Goal: Transaction & Acquisition: Book appointment/travel/reservation

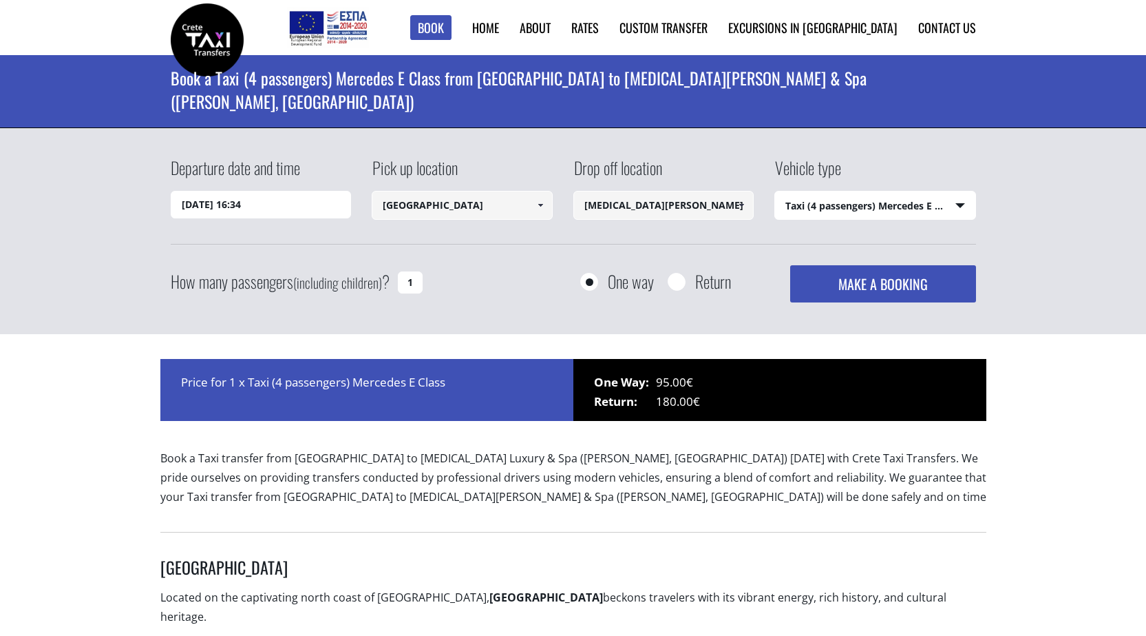
select select "540"
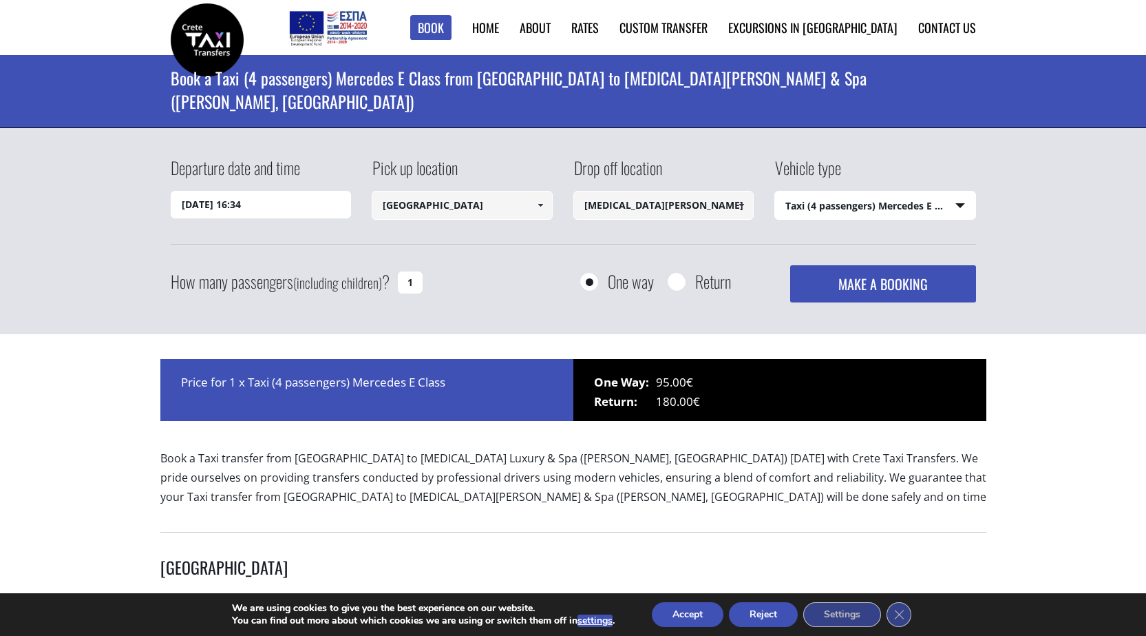
click at [543, 206] on span at bounding box center [540, 205] width 11 height 11
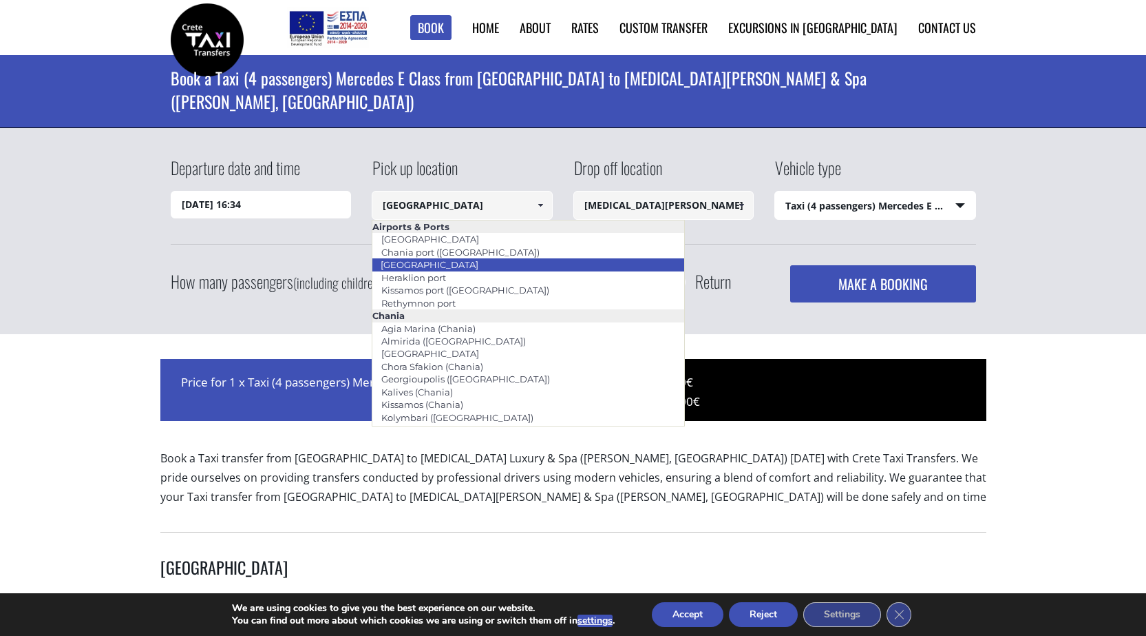
click at [460, 262] on link "[GEOGRAPHIC_DATA]" at bounding box center [430, 264] width 116 height 19
type input "[GEOGRAPHIC_DATA]"
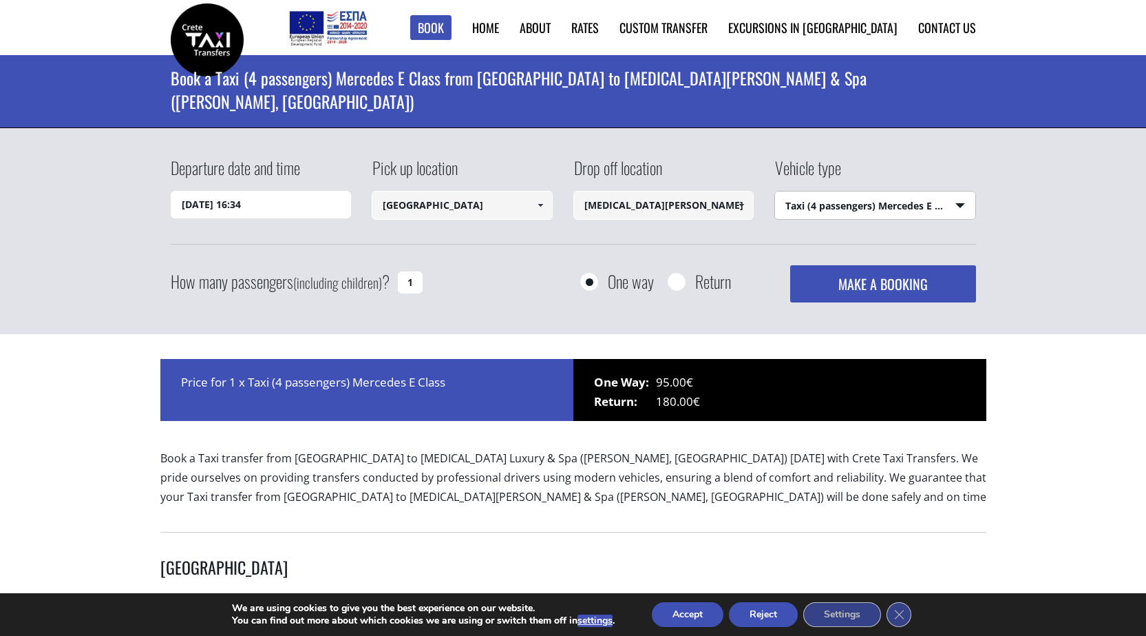
click at [961, 199] on select "Select vehicle type Taxi (4 passengers) Mercedes E Class Mini Van (7 passengers…" at bounding box center [875, 205] width 200 height 29
click at [775, 191] on select "Select vehicle type Taxi (4 passengers) Mercedes E Class Mini Van (7 passengers…" at bounding box center [875, 205] width 200 height 29
click at [679, 282] on input "Return" at bounding box center [676, 282] width 17 height 17
radio input "true"
type input "[PERSON_NAME] & Spa ([PERSON_NAME], [GEOGRAPHIC_DATA])"
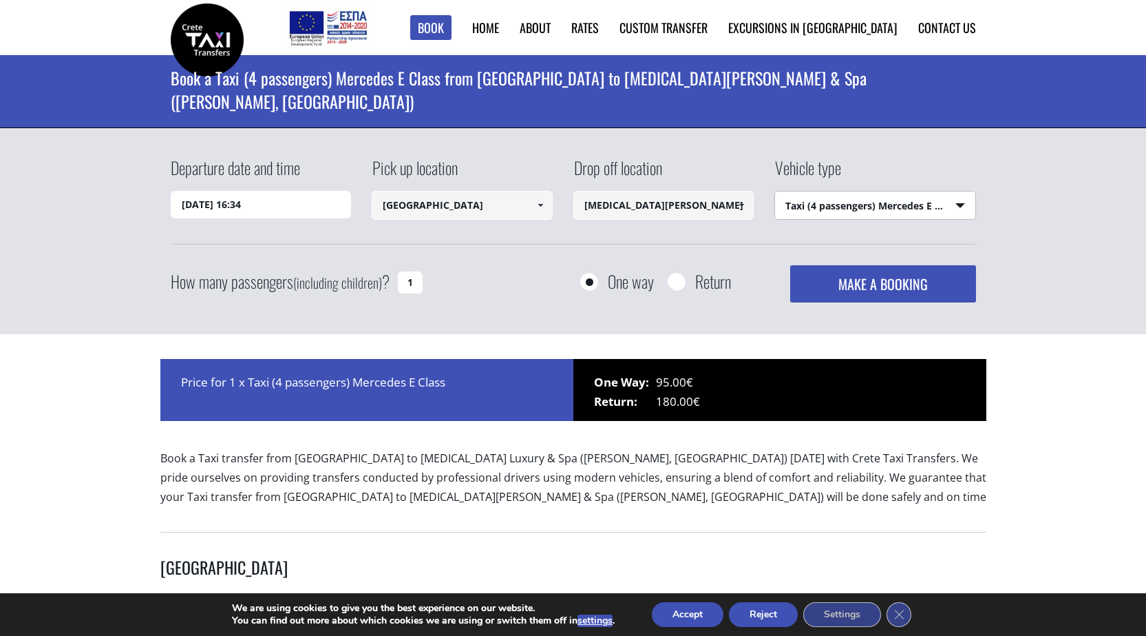
type input "[GEOGRAPHIC_DATA]"
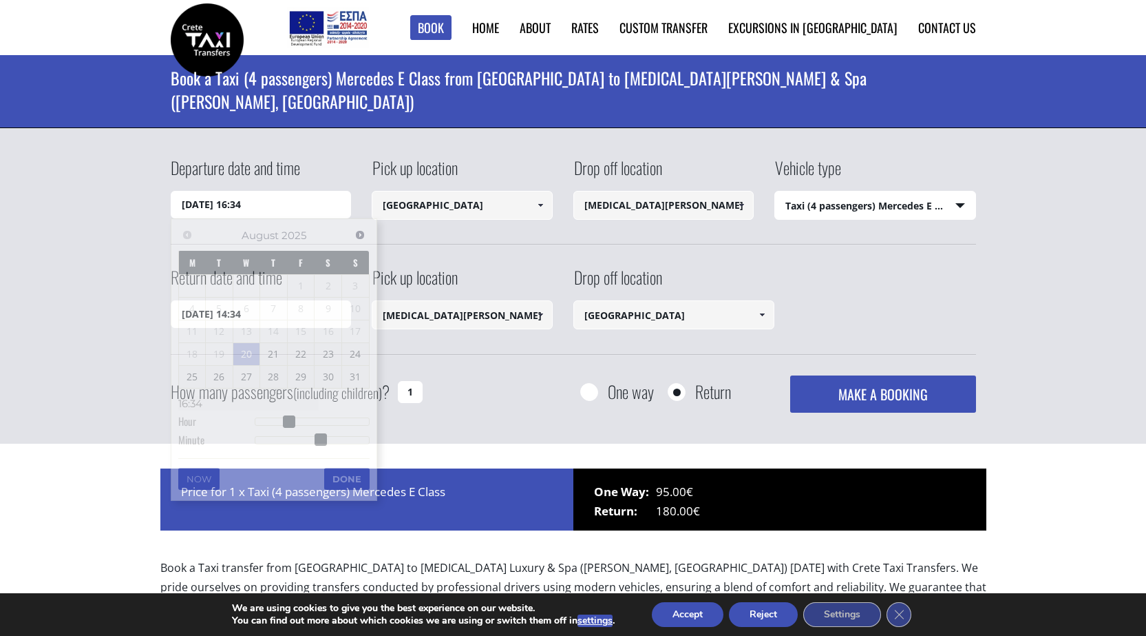
click at [277, 210] on input "20/08/2025 16:34" at bounding box center [261, 205] width 181 height 28
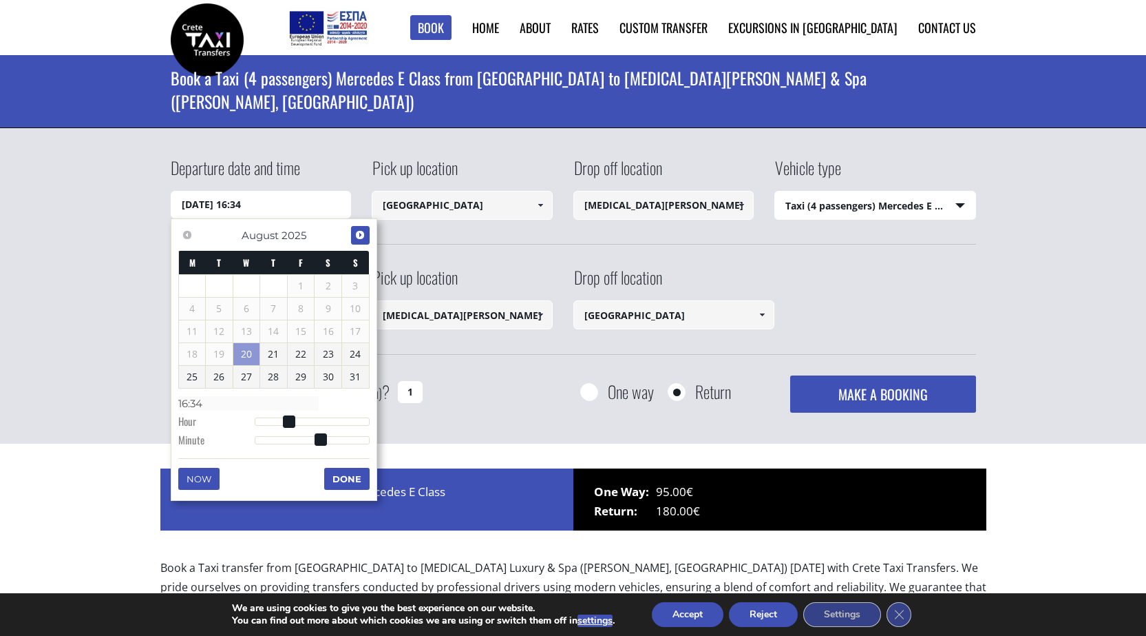
click at [362, 233] on span "Next" at bounding box center [360, 234] width 11 height 11
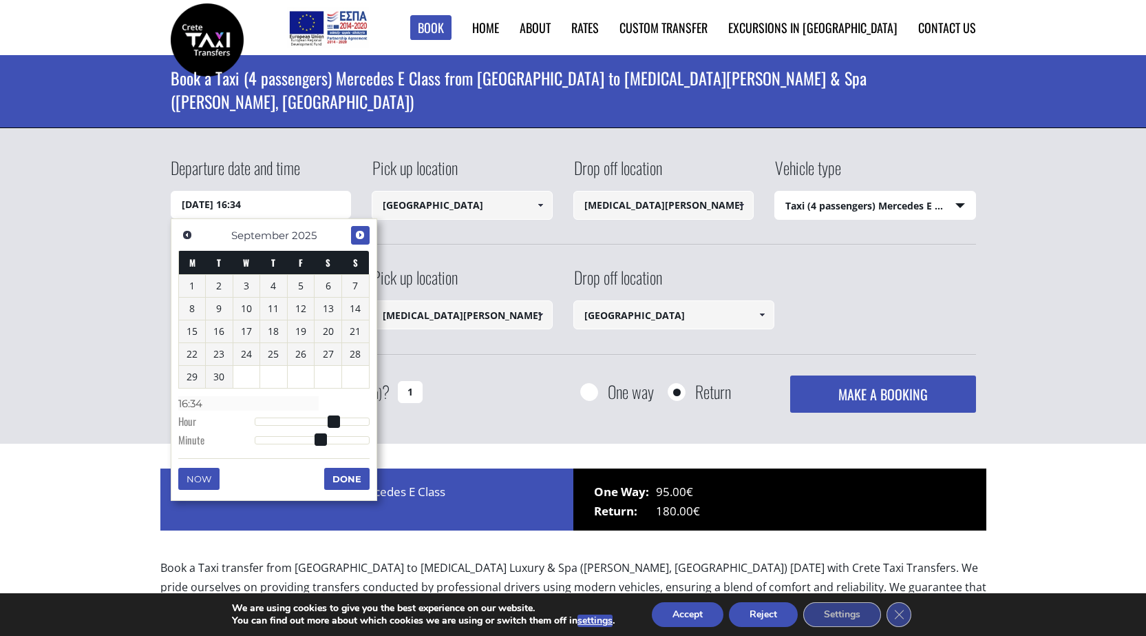
click at [362, 233] on span "Next" at bounding box center [360, 234] width 11 height 11
click at [217, 308] on link "7" at bounding box center [219, 308] width 27 height 22
type input "07/10/2025 11:00"
type input "11:00"
click at [307, 419] on div at bounding box center [312, 421] width 115 height 8
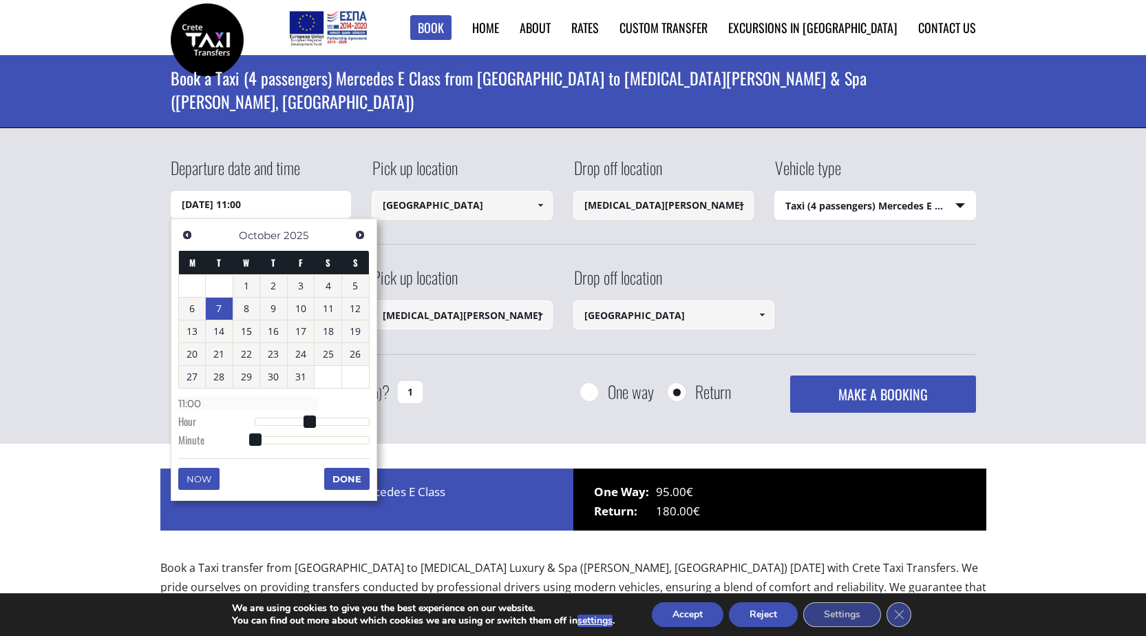
click at [348, 479] on button "Done" at bounding box center [346, 479] width 45 height 22
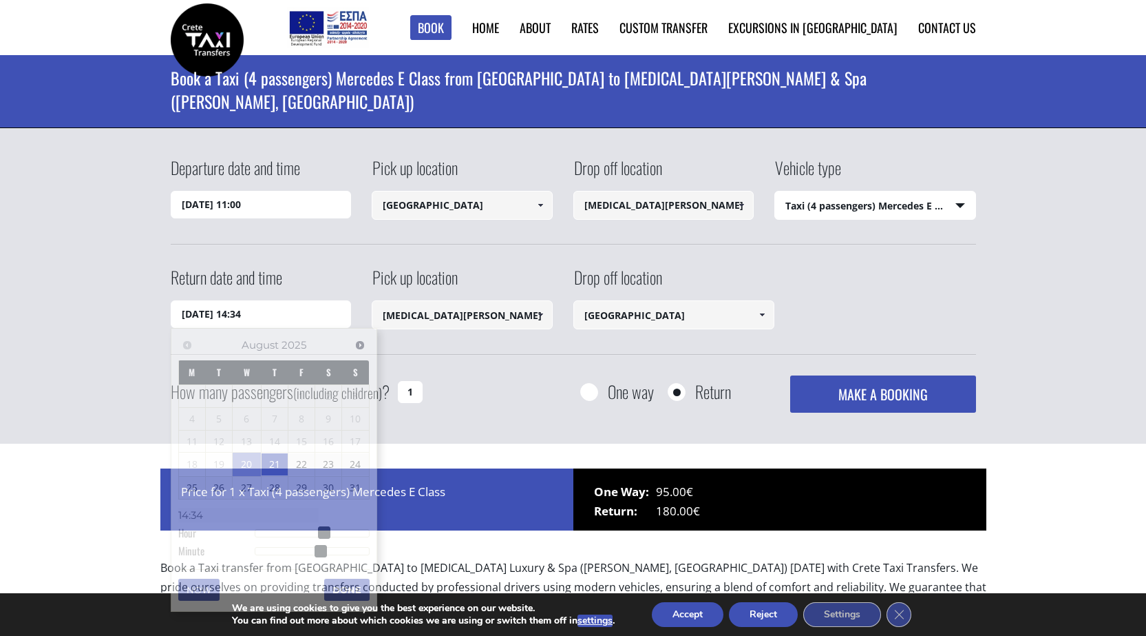
click at [284, 313] on input "21/08/2025 14:34" at bounding box center [261, 314] width 181 height 28
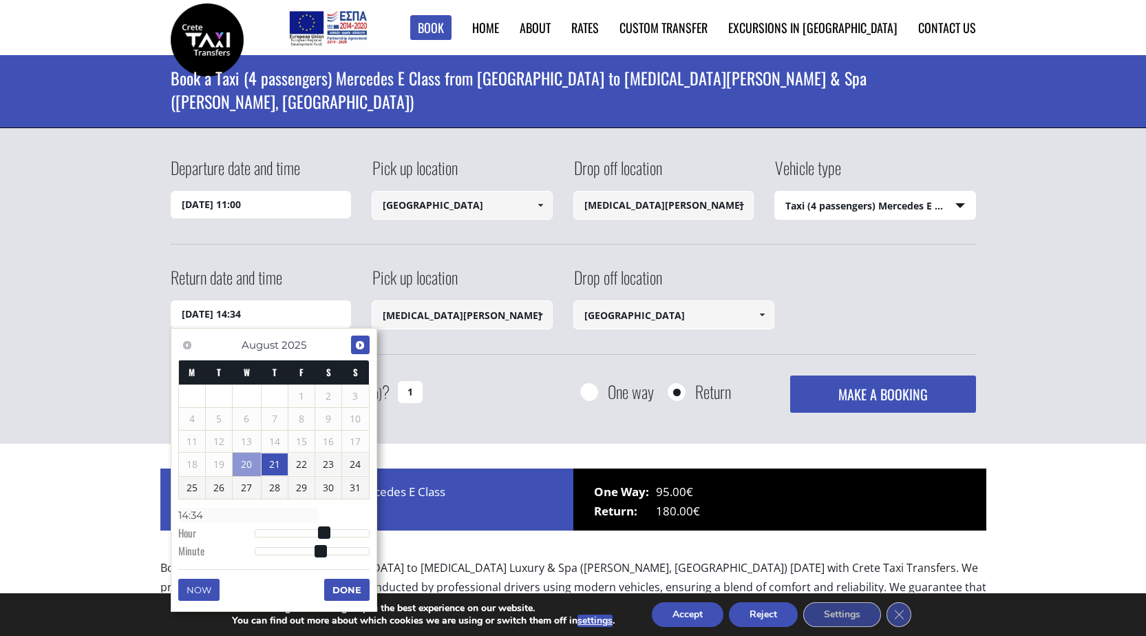
click at [364, 348] on span "Next" at bounding box center [360, 344] width 11 height 11
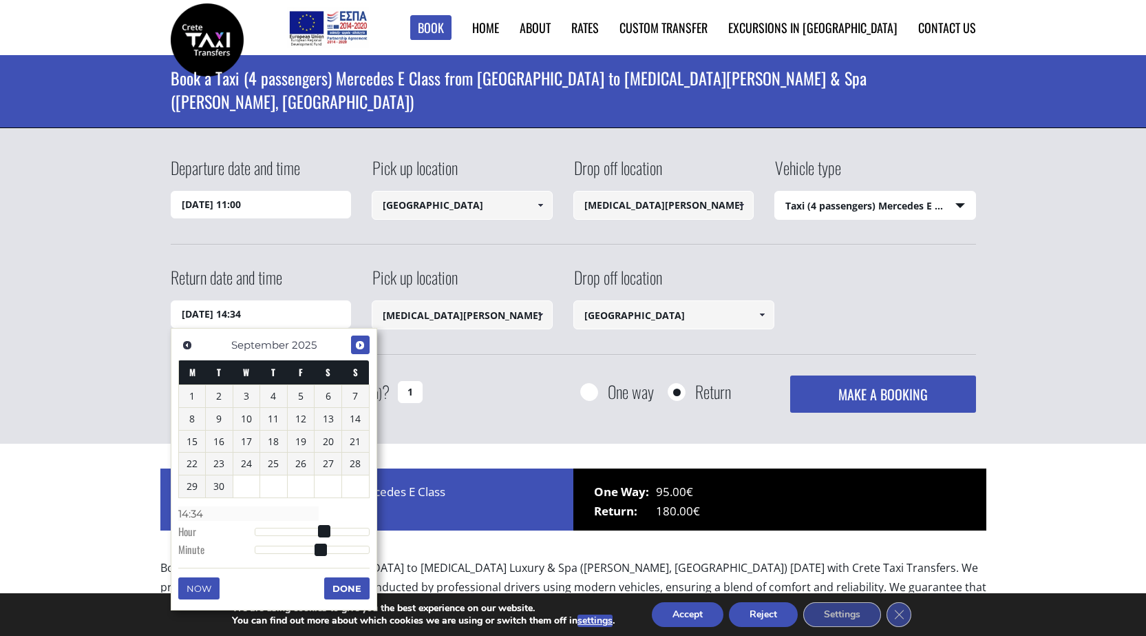
click at [364, 348] on span "Next" at bounding box center [360, 344] width 11 height 11
click at [299, 445] on link "17" at bounding box center [301, 441] width 27 height 22
type input "17/10/2025 14:34"
click at [344, 584] on button "Done" at bounding box center [346, 588] width 45 height 22
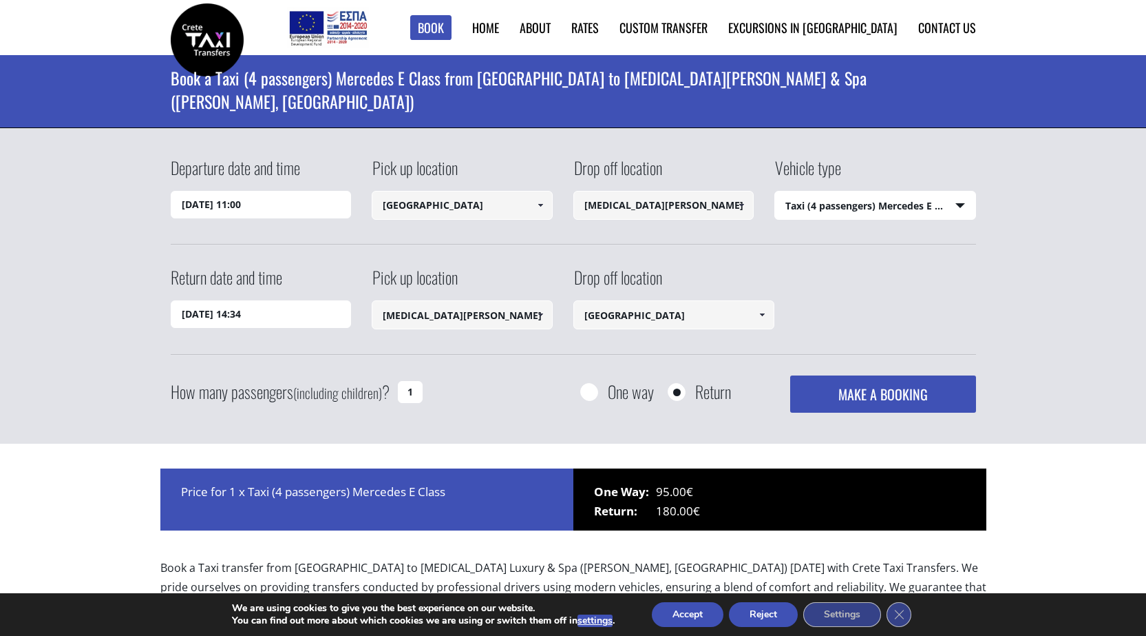
click at [406, 393] on input "1" at bounding box center [410, 392] width 25 height 22
click at [414, 391] on input "1" at bounding box center [410, 392] width 25 height 22
type input "2"
click at [855, 397] on button "MAKE A BOOKING" at bounding box center [882, 393] width 185 height 37
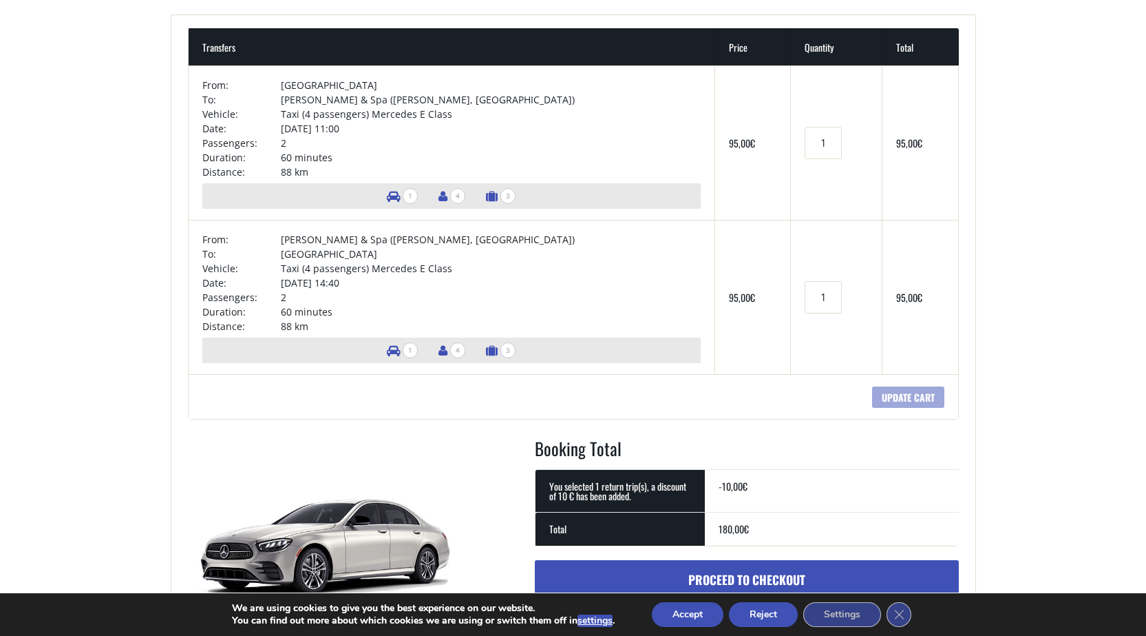
scroll to position [275, 0]
